Goal: Transaction & Acquisition: Purchase product/service

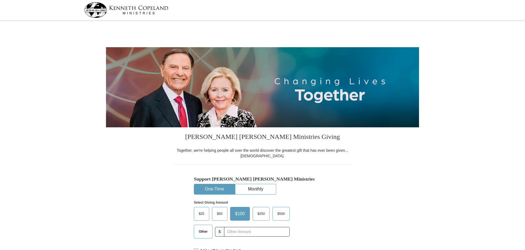
select select "KS"
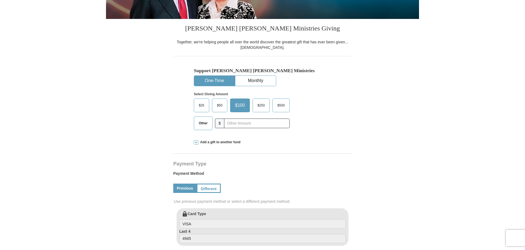
scroll to position [110, 0]
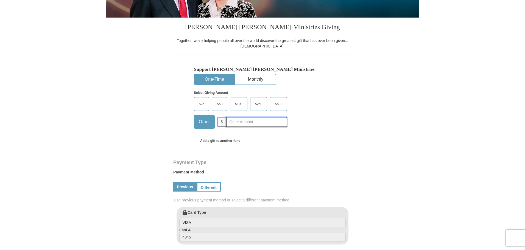
click at [234, 122] on input "text" at bounding box center [256, 122] width 61 height 10
type input "30.00"
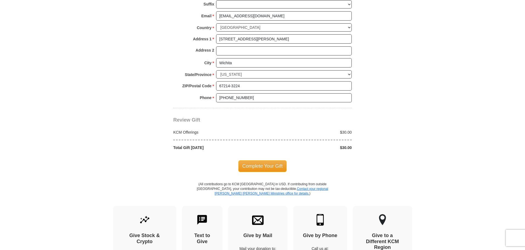
scroll to position [412, 0]
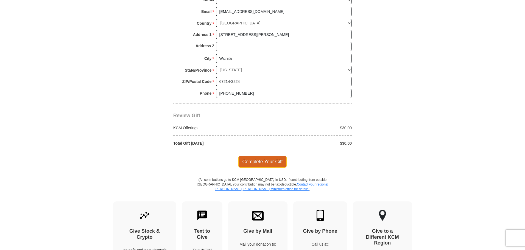
click at [267, 162] on span "Complete Your Gift" at bounding box center [262, 162] width 49 height 12
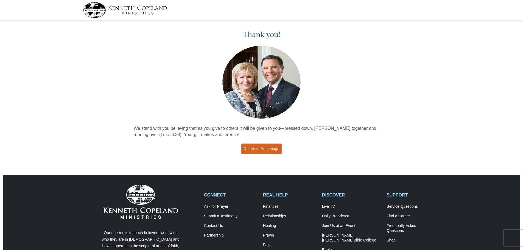
click at [271, 147] on link "Return to Homepage" at bounding box center [261, 149] width 41 height 11
